Goal: Task Accomplishment & Management: Complete application form

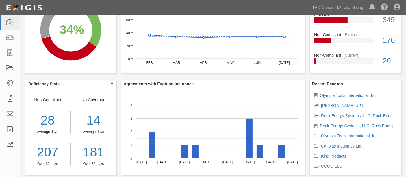
scroll to position [112, 0]
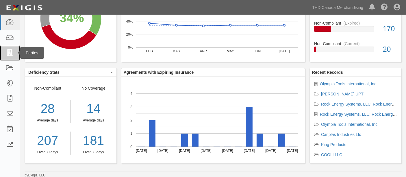
click at [12, 47] on link at bounding box center [10, 52] width 20 height 15
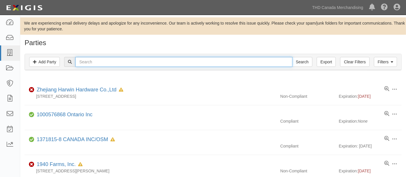
click at [87, 59] on input "text" at bounding box center [183, 62] width 217 height 10
type input "hoxwell"
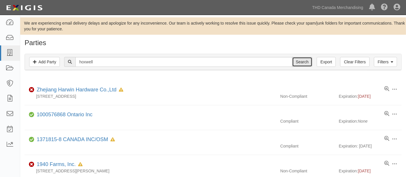
click at [299, 63] on input "Search" at bounding box center [302, 62] width 20 height 10
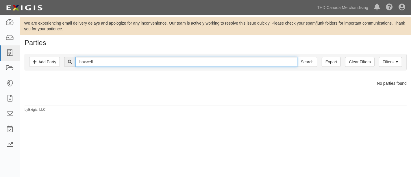
click at [105, 60] on input "hoxwell" at bounding box center [186, 62] width 222 height 10
paste input "HOXWELL INTERNATIONAL GROUP CO., LTD"
type input "HOXWELL INTERNATIONAL GROUP CO., LTD"
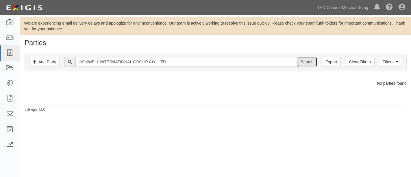
click at [315, 65] on input "Search" at bounding box center [307, 62] width 20 height 10
click at [51, 61] on link "Add Party" at bounding box center [44, 62] width 31 height 10
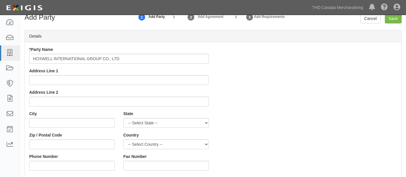
scroll to position [64, 0]
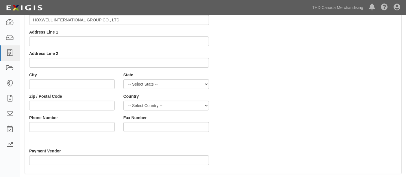
type input "HOXWELL INTERNATIONAL GROUP CO., LTD"
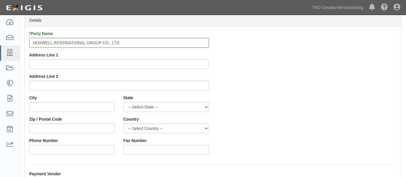
scroll to position [161, 0]
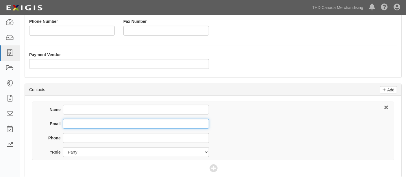
paste input ""ops@runbell.com" <ops@runbell.com>"
drag, startPoint x: 103, startPoint y: 122, endPoint x: 32, endPoint y: 121, distance: 71.2
click at [37, 122] on div "Name Email "ops@runbell.com" <ops@runbell.com> Phone * Role Party Broker Other" at bounding box center [213, 131] width 362 height 59
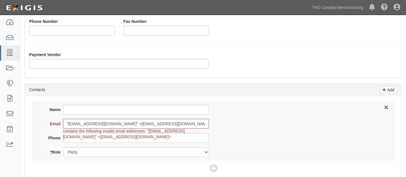
click at [28, 121] on div "Name Email "ops@runbell.com" <ops@runbell.com> contains the following invalid e…" at bounding box center [213, 136] width 377 height 81
drag, startPoint x: 105, startPoint y: 123, endPoint x: 56, endPoint y: 119, distance: 48.8
click at [56, 119] on div "Email "ops@runbell.com" <ops@runbell.com> contains the following invalid email …" at bounding box center [126, 124] width 167 height 10
click at [108, 119] on input "ops@runbell.com>" at bounding box center [136, 124] width 146 height 10
type input "[EMAIL_ADDRESS][DOMAIN_NAME]"
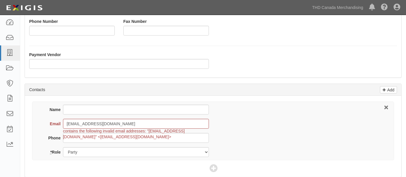
click at [223, 142] on div "Name Email ops@runbell.com contains the following invalid email addresses: "ops…" at bounding box center [213, 131] width 362 height 59
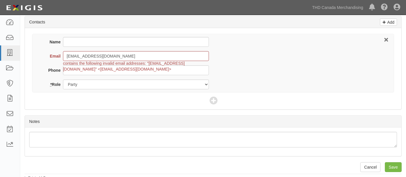
scroll to position [230, 0]
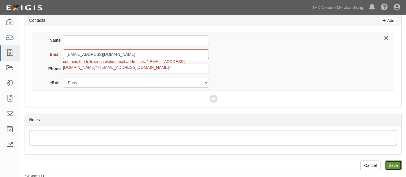
click at [392, 163] on input "Save" at bounding box center [393, 166] width 17 height 10
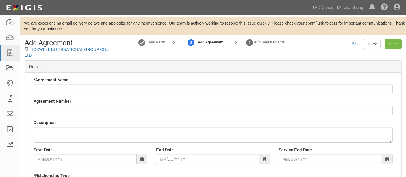
drag, startPoint x: 36, startPoint y: 55, endPoint x: 33, endPoint y: 51, distance: 4.7
click at [36, 55] on div "Add Agreement HOXWELL INTERNATIONAL GROUP CO., LTD" at bounding box center [68, 48] width 97 height 19
click at [33, 51] on div "Add Agreement HOXWELL INTERNATIONAL GROUP CO., LTD" at bounding box center [68, 48] width 97 height 19
click at [33, 51] on link "HOXWELL INTERNATIONAL GROUP CO., LTD" at bounding box center [67, 52] width 84 height 10
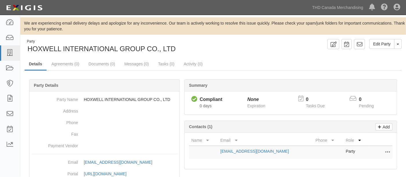
click at [26, 44] on div "Party HOXWELL INTERNATIONAL GROUP CO., LTD" at bounding box center [100, 46] width 151 height 15
click at [101, 50] on span "HOXWELL INTERNATIONAL GROUP CO., LTD" at bounding box center [101, 49] width 148 height 8
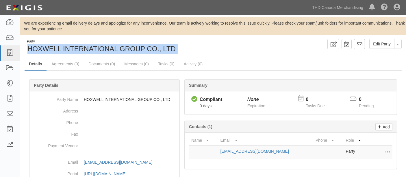
click at [101, 50] on span "HOXWELL INTERNATIONAL GROUP CO., LTD" at bounding box center [101, 49] width 148 height 8
copy div "HOXWELL INTERNATIONAL GROUP CO., LTD Edit Party Toggle Party Dropdown View Audi…"
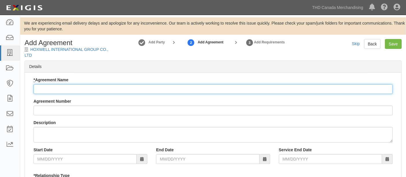
paste input "HOXWELL INTERNATIONAL GROUP CO., LTD"
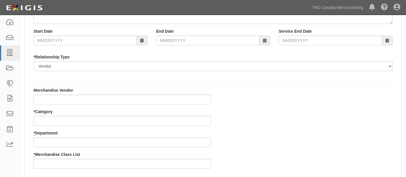
scroll to position [128, 0]
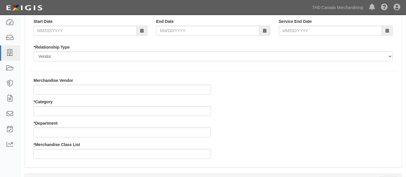
type input "HOXWELL INTERNATIONAL GROUP CO., LTD"
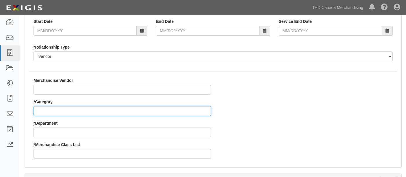
click at [55, 111] on input "* Category" at bounding box center [123, 111] width 178 height 10
type input "8"
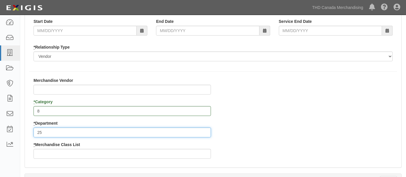
type input "25"
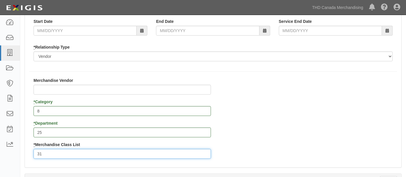
type input "31"
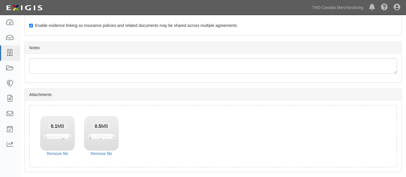
scroll to position [381, 0]
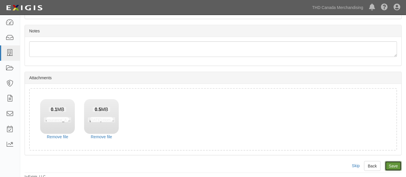
click at [391, 167] on input "Save" at bounding box center [393, 166] width 17 height 10
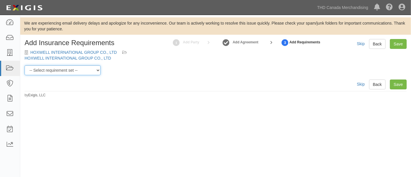
click at [83, 75] on select "-- Select requirement set -- $20M GL (Canadian Supplier) $20M GL (Non-Canadian …" at bounding box center [63, 70] width 76 height 10
select select "37050"
click at [25, 65] on select "-- Select requirement set -- $20M GL (Canadian Supplier) $20M GL (Non-Canadian …" at bounding box center [63, 70] width 76 height 10
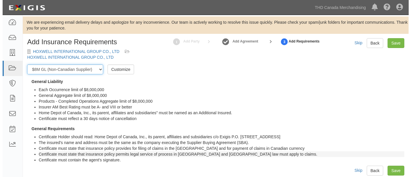
scroll to position [7, 0]
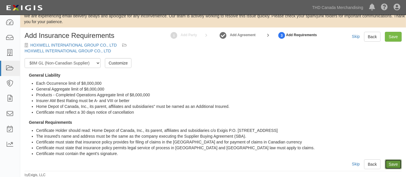
click at [390, 168] on link "Save" at bounding box center [393, 164] width 17 height 10
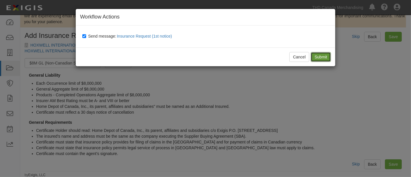
click at [323, 58] on input "Submit" at bounding box center [321, 57] width 20 height 10
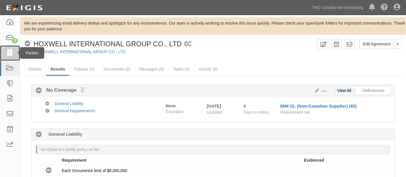
drag, startPoint x: 9, startPoint y: 50, endPoint x: 8, endPoint y: 55, distance: 5.1
click at [9, 50] on icon at bounding box center [10, 53] width 8 height 7
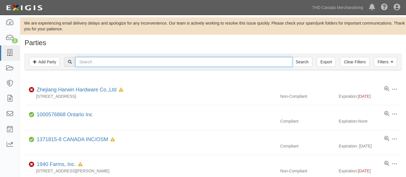
click at [146, 60] on input "text" at bounding box center [183, 62] width 217 height 10
paste input "Kittrich Corporation"
type input "Kittrich Corporation"
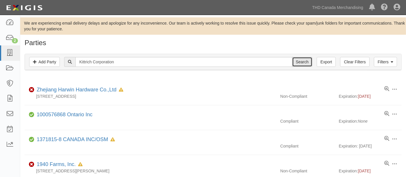
click at [299, 60] on input "Search" at bounding box center [302, 62] width 20 height 10
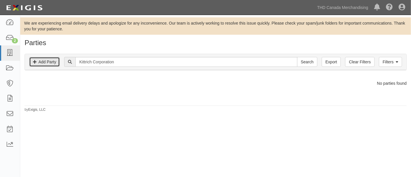
click at [53, 66] on link "Add Party" at bounding box center [44, 62] width 31 height 10
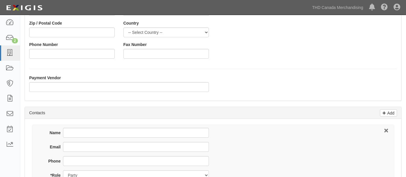
scroll to position [161, 0]
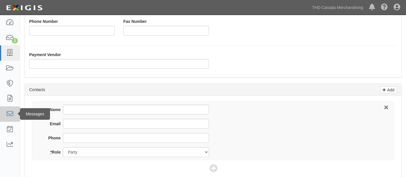
type input "Kittrich Corporation"
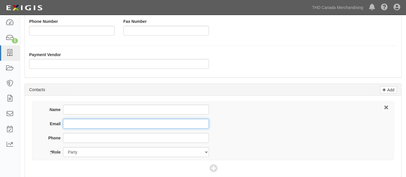
click at [149, 120] on input "Email" at bounding box center [136, 124] width 146 height 10
paste input "[EMAIL_ADDRESS][DOMAIN_NAME]"
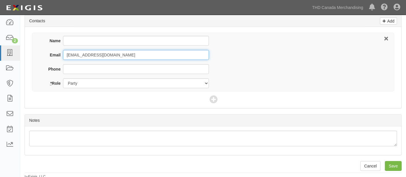
scroll to position [230, 0]
type input "[EMAIL_ADDRESS][DOMAIN_NAME]"
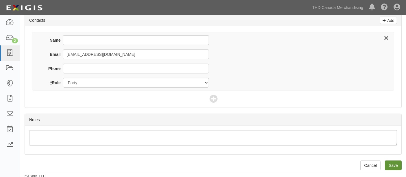
click at [386, 161] on div "Cancel Save" at bounding box center [381, 166] width 41 height 10
click at [387, 161] on input "Save" at bounding box center [393, 166] width 17 height 10
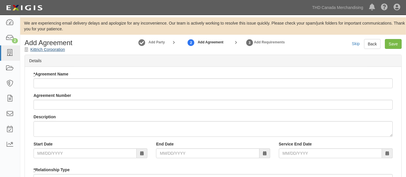
click at [64, 50] on div "Add Agreement Kittrich Corporation" at bounding box center [68, 45] width 97 height 13
click at [26, 51] on icon at bounding box center [28, 50] width 6 height 4
drag, startPoint x: 68, startPoint y: 51, endPoint x: 31, endPoint y: 51, distance: 36.7
click at [31, 51] on div "Add Agreement Kittrich Corporation" at bounding box center [68, 45] width 97 height 13
click at [31, 51] on link "Kittrich Corporation" at bounding box center [47, 49] width 35 height 5
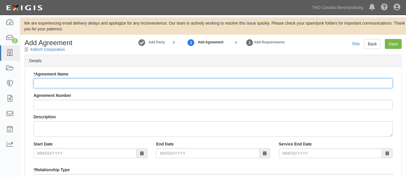
click at [59, 80] on input "* Agreement Name" at bounding box center [214, 83] width 360 height 10
paste input "[EMAIL_ADDRESS][DOMAIN_NAME]"
type input "[EMAIL_ADDRESS][DOMAIN_NAME]"
click at [97, 85] on input "* Agreement Name" at bounding box center [214, 83] width 360 height 10
paste input "Kittrich Corporation"
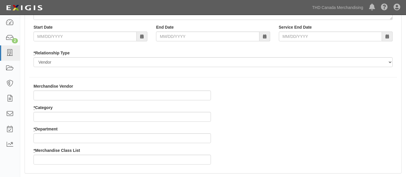
scroll to position [161, 0]
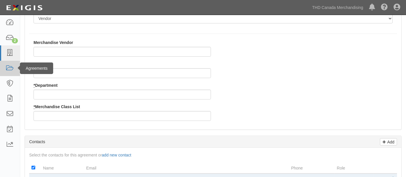
type input "Kittrich Corporation"
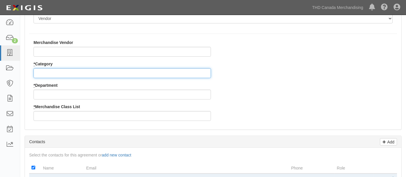
click at [51, 74] on input "* Category" at bounding box center [123, 73] width 178 height 10
type input "2"
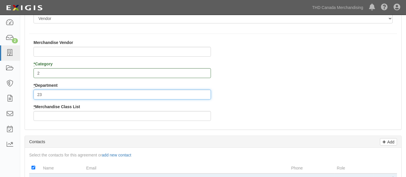
type input "23"
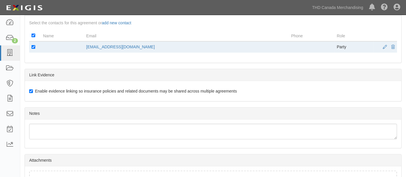
scroll to position [334, 0]
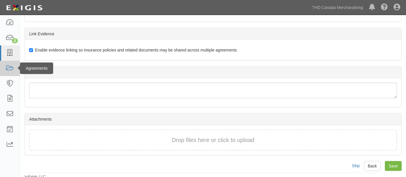
type input "1"
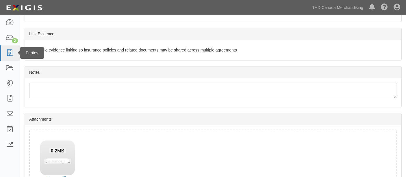
drag, startPoint x: 98, startPoint y: 121, endPoint x: 2, endPoint y: 53, distance: 118.3
click at [89, 115] on div "Attachments" at bounding box center [213, 119] width 377 height 12
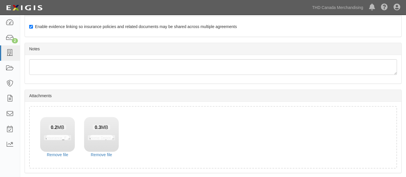
scroll to position [375, 0]
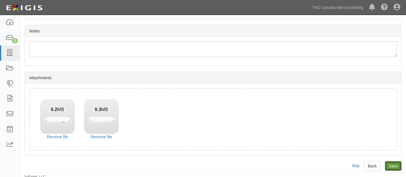
click at [391, 164] on input "Save" at bounding box center [393, 166] width 17 height 10
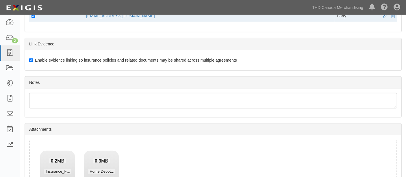
scroll to position [246, 0]
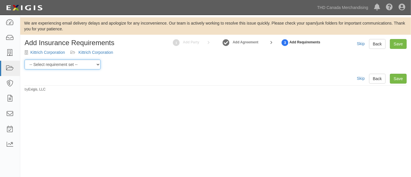
click at [97, 64] on select "-- Select requirement set -- $20M GL (Canadian Supplier) $20M GL (Non-Canadian …" at bounding box center [63, 65] width 76 height 10
select select "31587"
click at [25, 60] on select "-- Select requirement set -- $20M GL (Canadian Supplier) $20M GL (Non-Canadian …" at bounding box center [63, 65] width 76 height 10
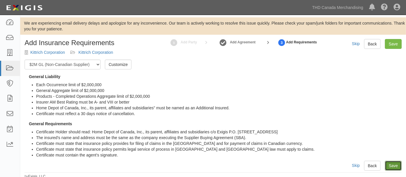
click at [394, 166] on link "Save" at bounding box center [393, 166] width 17 height 10
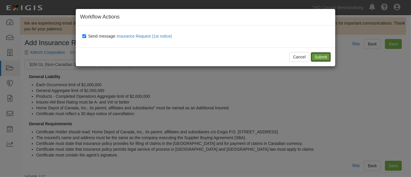
click at [324, 57] on input "Submit" at bounding box center [321, 57] width 20 height 10
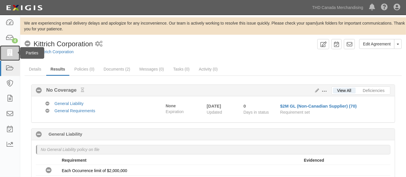
click at [14, 53] on link at bounding box center [10, 52] width 20 height 15
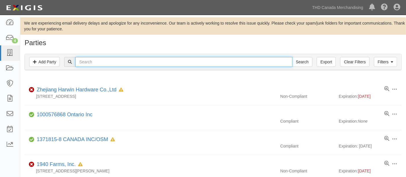
paste input "King Chune Industrial Co., LTD"
type input "King Chune Industrial Co., LTD"
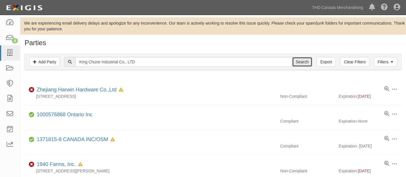
click at [299, 65] on input "Search" at bounding box center [302, 62] width 20 height 10
